Goal: Transaction & Acquisition: Purchase product/service

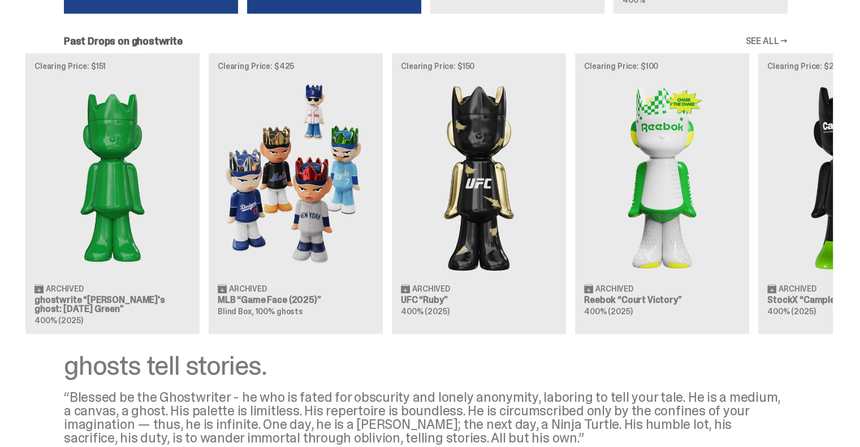
scroll to position [0, 311]
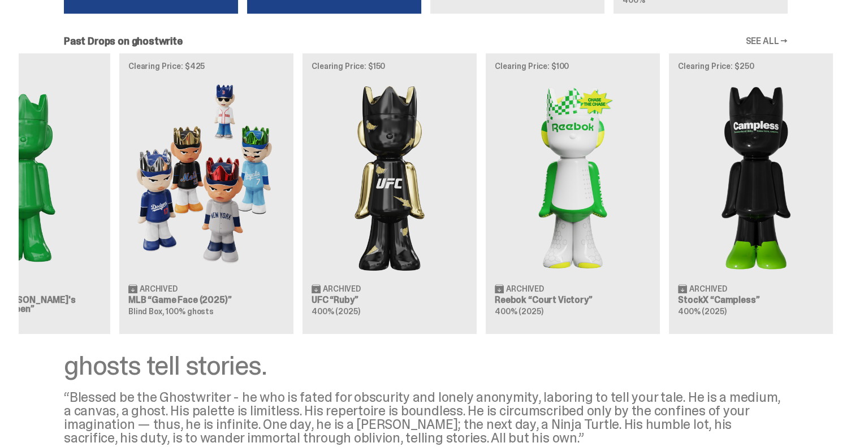
click at [301, 287] on div "Clearing Price: $356 Archived ghostwrite “Two” 400% (2025) Clearing Price: $151…" at bounding box center [426, 193] width 814 height 280
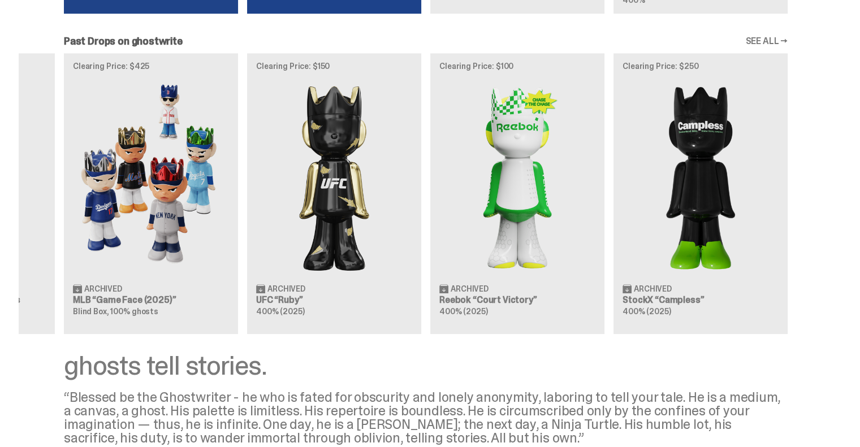
click at [377, 221] on div "Clearing Price: $356 Archived ghostwrite “Two” 400% (2025) Clearing Price: $151…" at bounding box center [426, 193] width 814 height 280
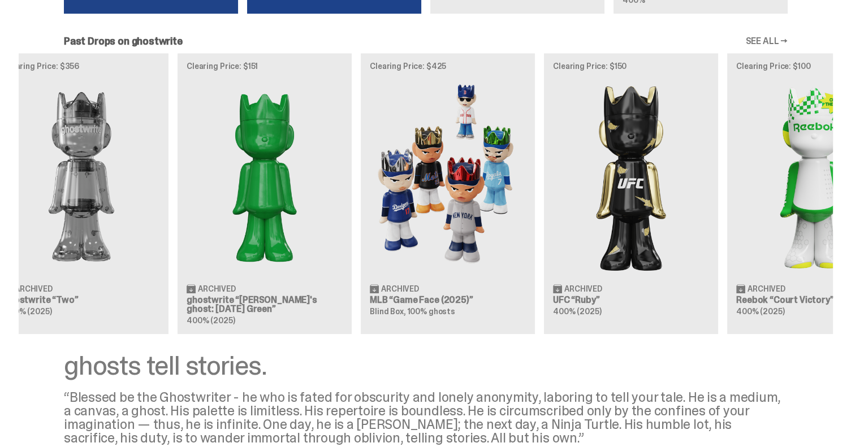
click at [427, 210] on div "Clearing Price: $356 Archived ghostwrite “Two” 400% (2025) Clearing Price: $151…" at bounding box center [426, 193] width 814 height 280
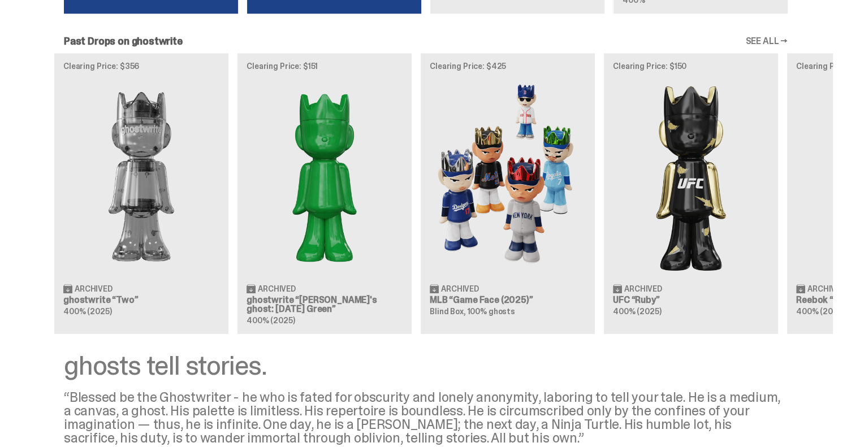
scroll to position [0, 0]
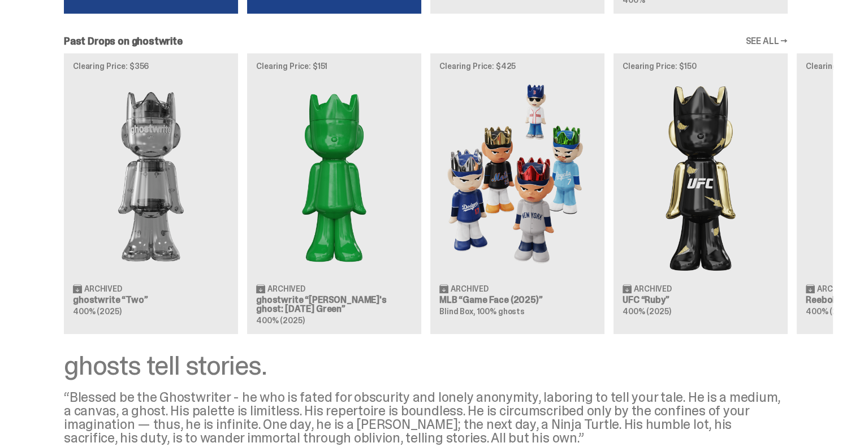
click at [337, 203] on div "Clearing Price: $356 Archived ghostwrite “Two” 400% (2025) Clearing Price: $151…" at bounding box center [426, 193] width 814 height 280
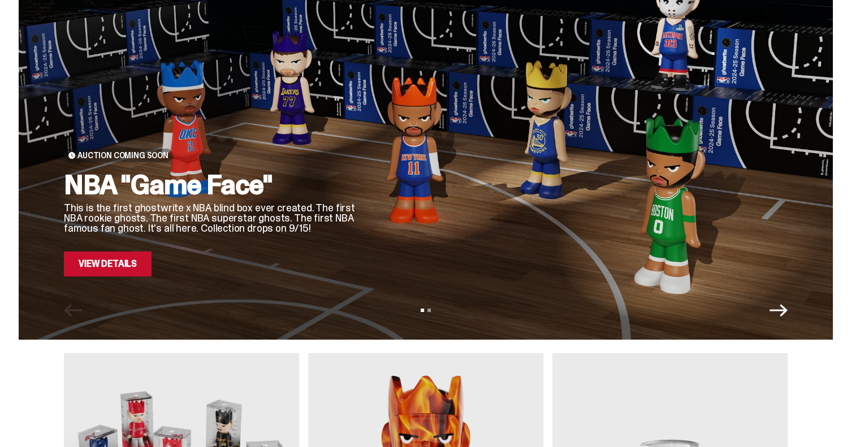
scroll to position [23, 0]
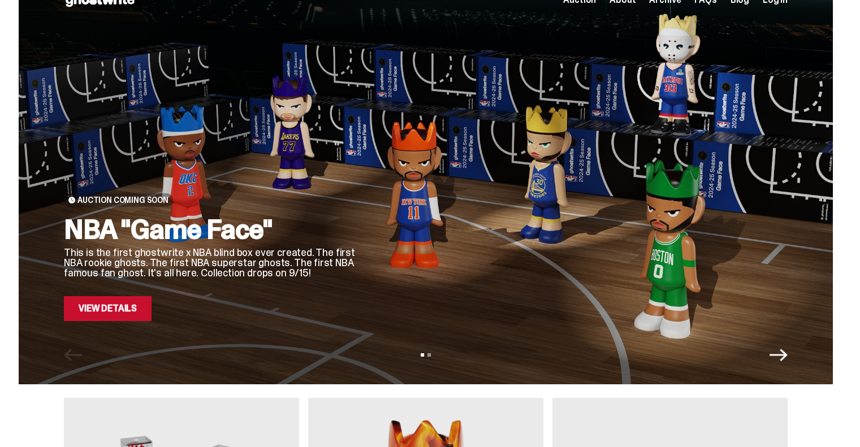
click at [144, 308] on link "View Details" at bounding box center [108, 308] width 88 height 25
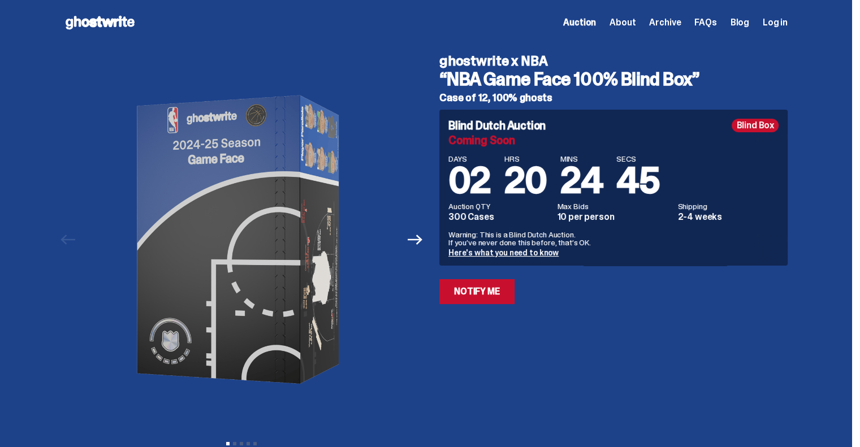
click at [588, 21] on span "Auction" at bounding box center [579, 22] width 33 height 9
click at [672, 20] on span "Archive" at bounding box center [665, 22] width 32 height 9
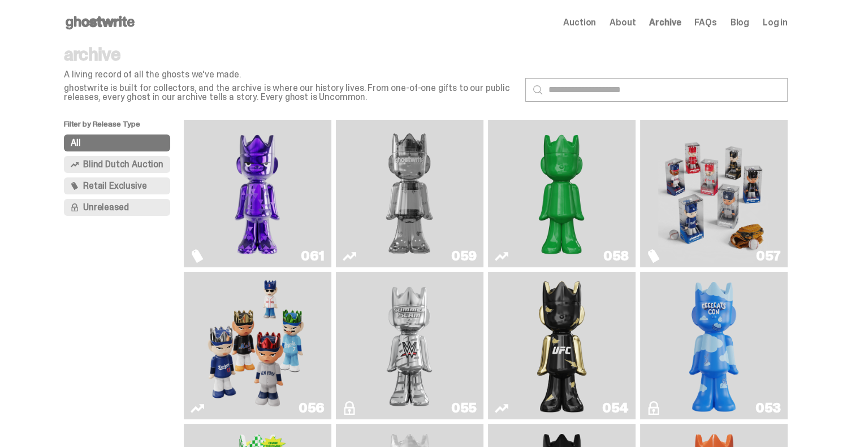
click at [405, 239] on img "Two" at bounding box center [409, 193] width 111 height 139
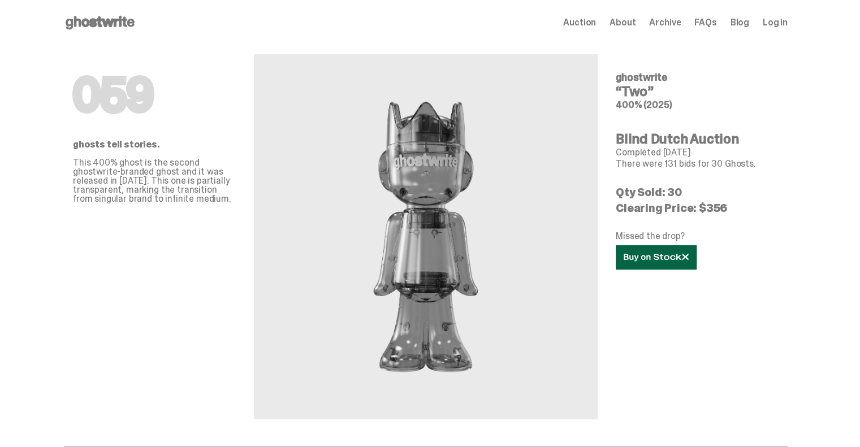
click at [648, 262] on link at bounding box center [656, 257] width 81 height 24
